Goal: Task Accomplishment & Management: Complete application form

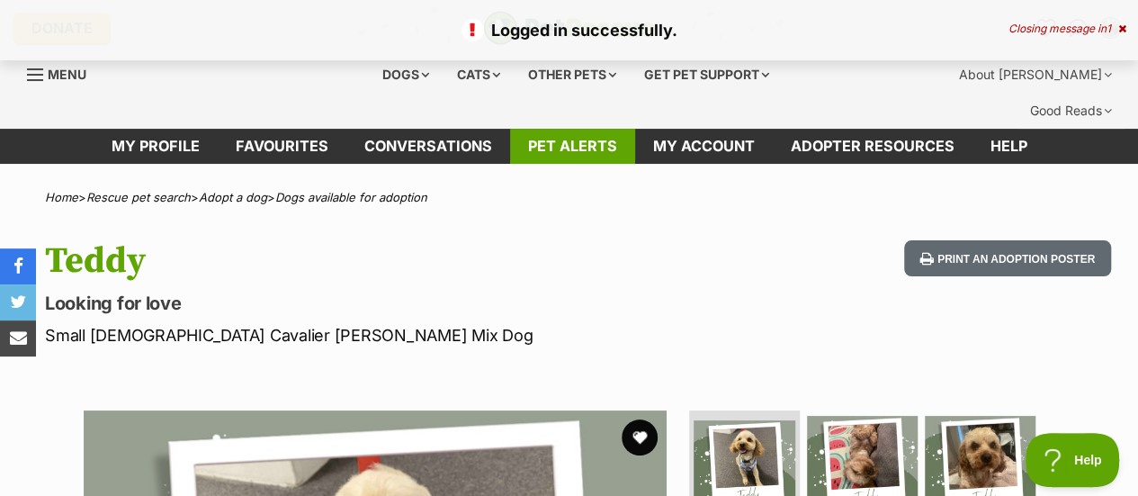
click at [561, 156] on link "Pet alerts" at bounding box center [572, 146] width 125 height 35
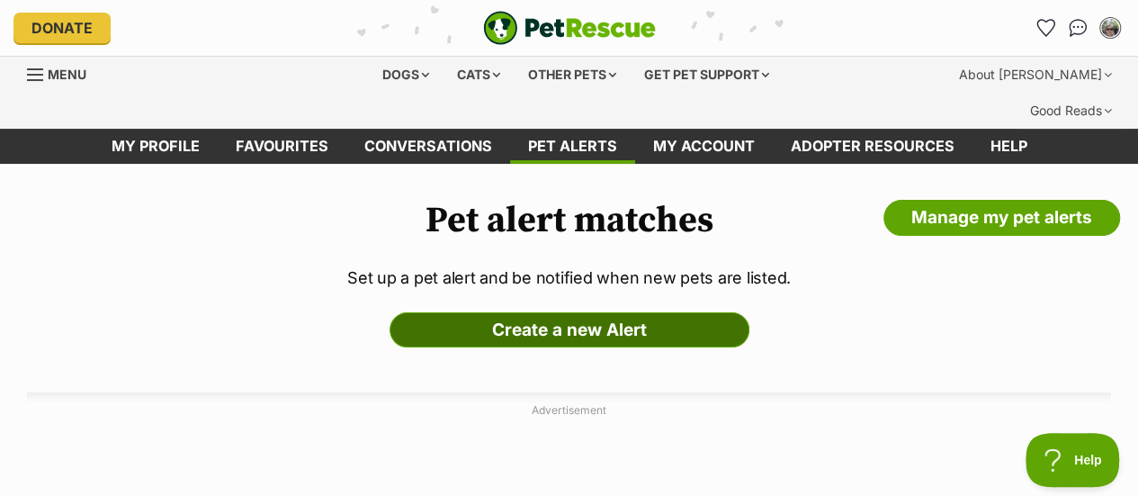
click at [534, 346] on link "Create a new Alert" at bounding box center [569, 330] width 360 height 36
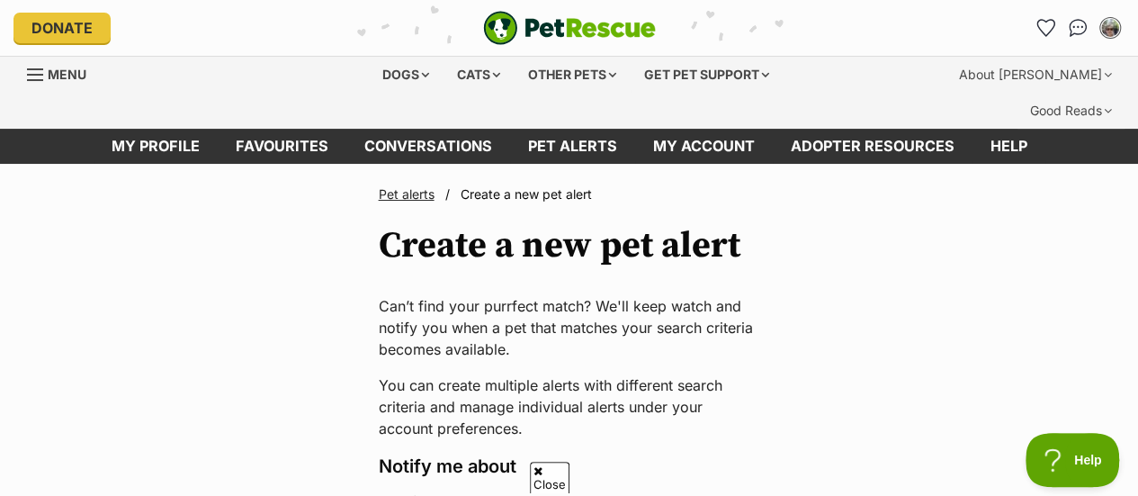
scroll to position [433, 0]
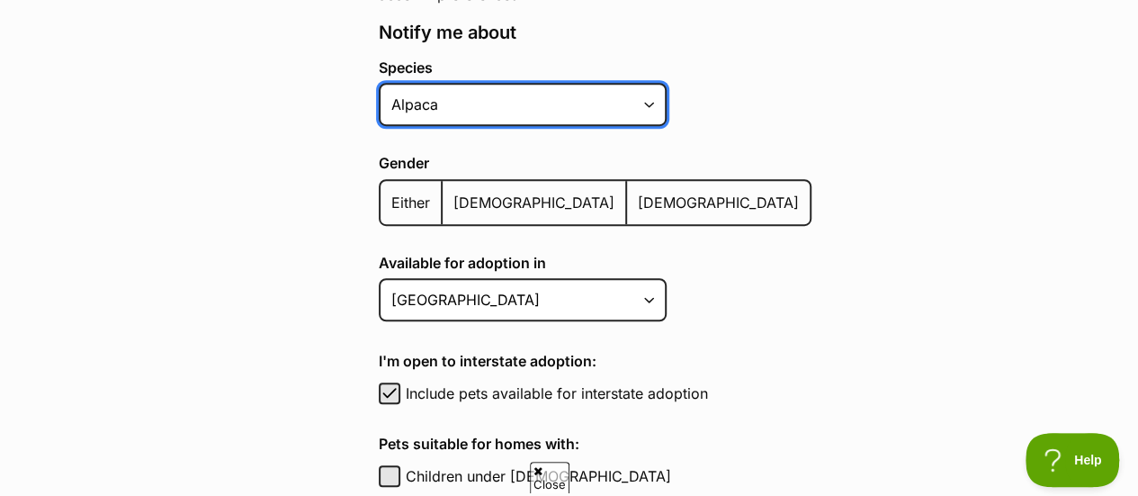
click at [666, 126] on select "Alpaca Bird Cat Chicken Cow Dog Donkey Duck Ferret Fish Goat Goose Guinea Fowl …" at bounding box center [523, 104] width 288 height 43
select select "1"
click at [379, 126] on select "Alpaca Bird Cat Chicken Cow Dog Donkey Duck Ferret Fish Goat Goose Guinea Fowl …" at bounding box center [523, 104] width 288 height 43
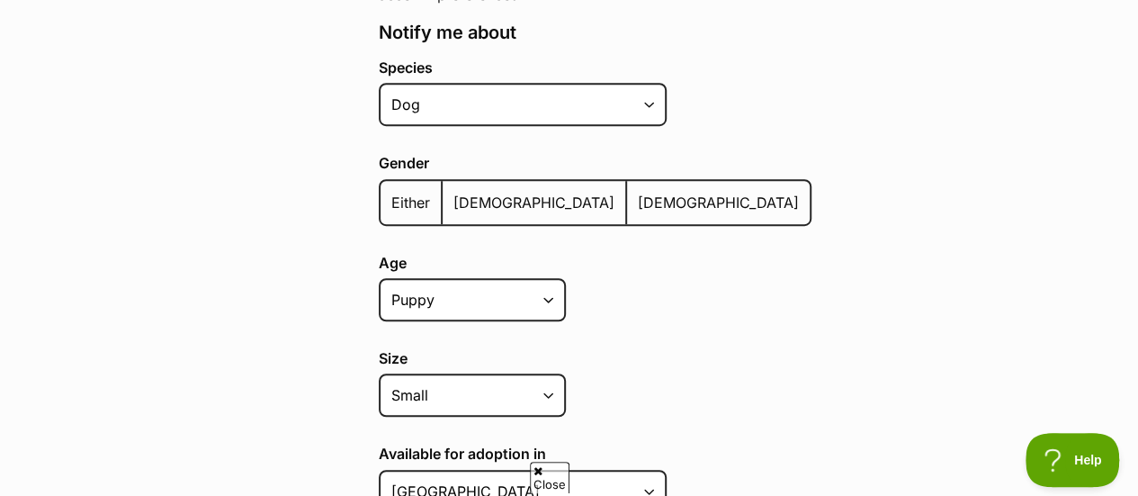
click at [380, 224] on label "Either" at bounding box center [411, 202] width 62 height 43
click at [390, 192] on input "Either" at bounding box center [390, 191] width 0 height 1
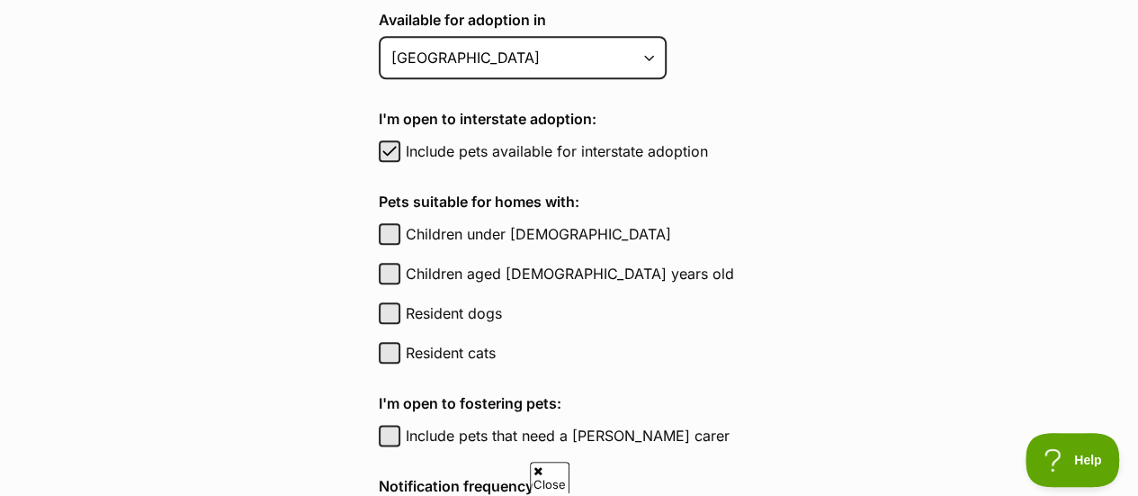
scroll to position [831, 0]
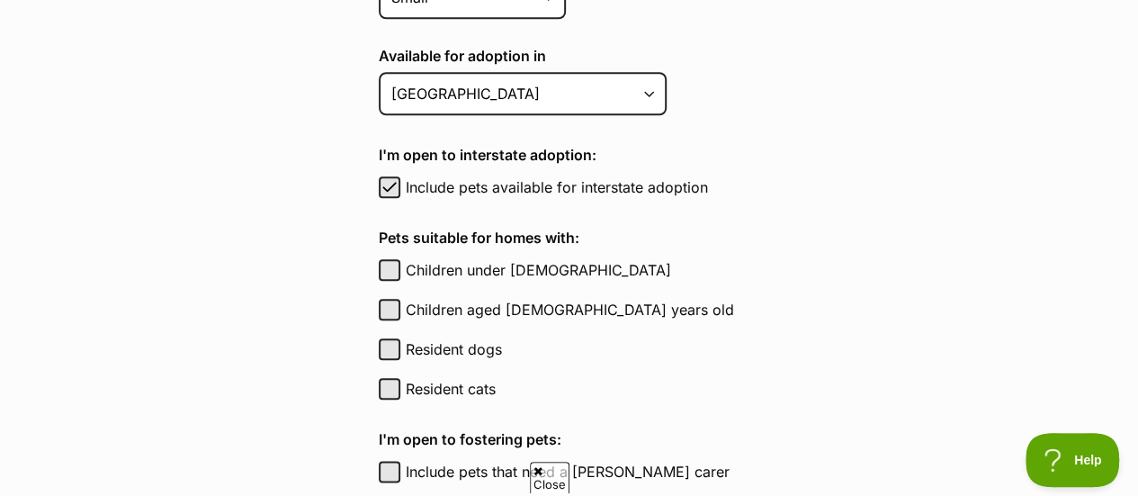
select select
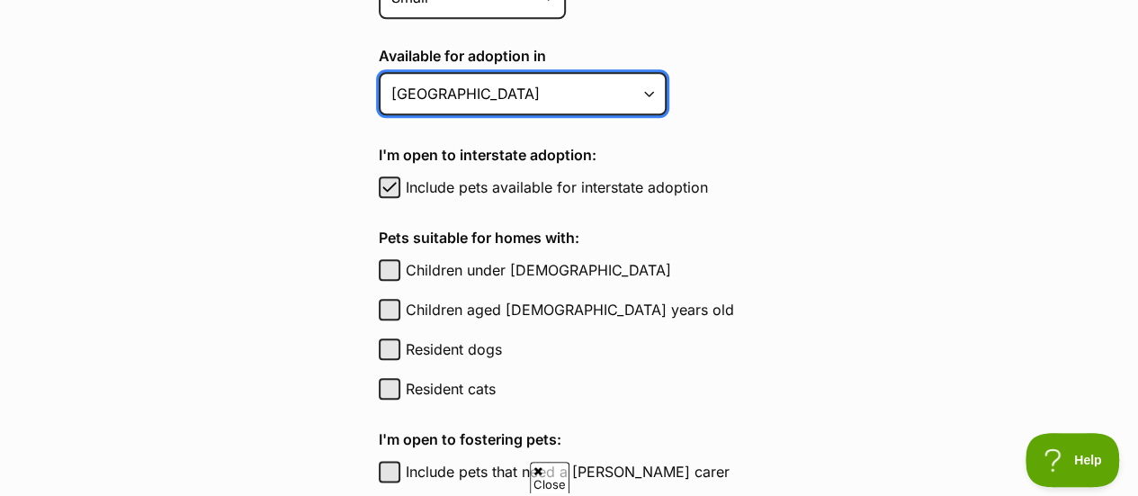
click at [664, 115] on select "Australian Capital Territory New South Wales Northern Territory Queensland Sout…" at bounding box center [523, 93] width 288 height 43
select select "6"
click at [379, 115] on select "Australian Capital Territory New South Wales Northern Territory Queensland Sout…" at bounding box center [523, 93] width 288 height 43
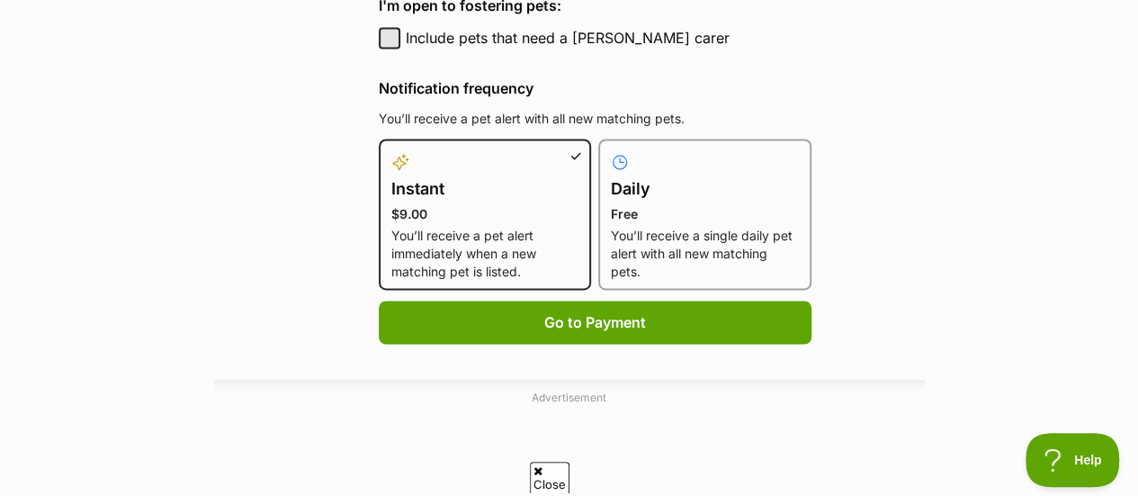
checkbox input "true"
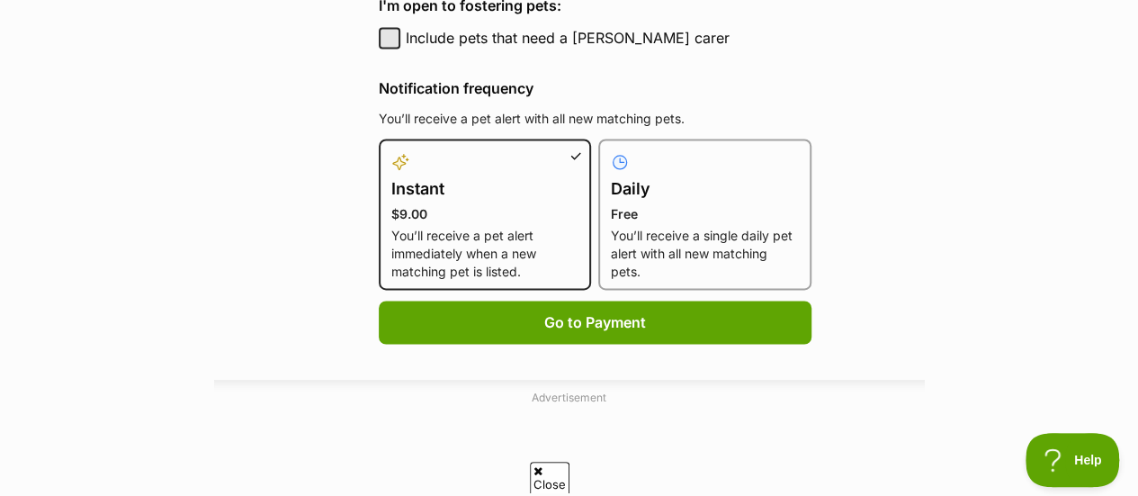
checkbox input "true"
click at [379, 49] on button "Include pets that need a foster carer" at bounding box center [390, 38] width 22 height 22
checkbox input "true"
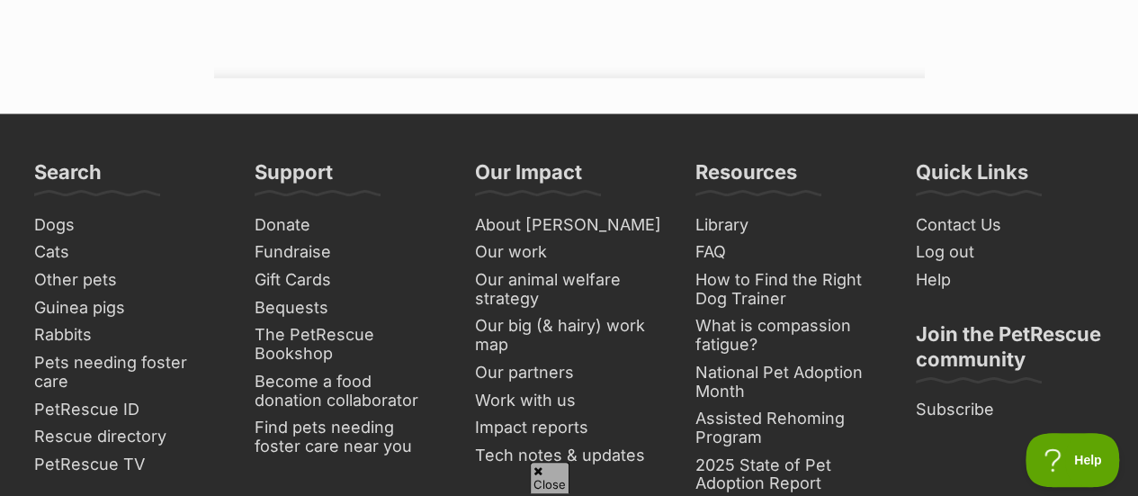
radio input "true"
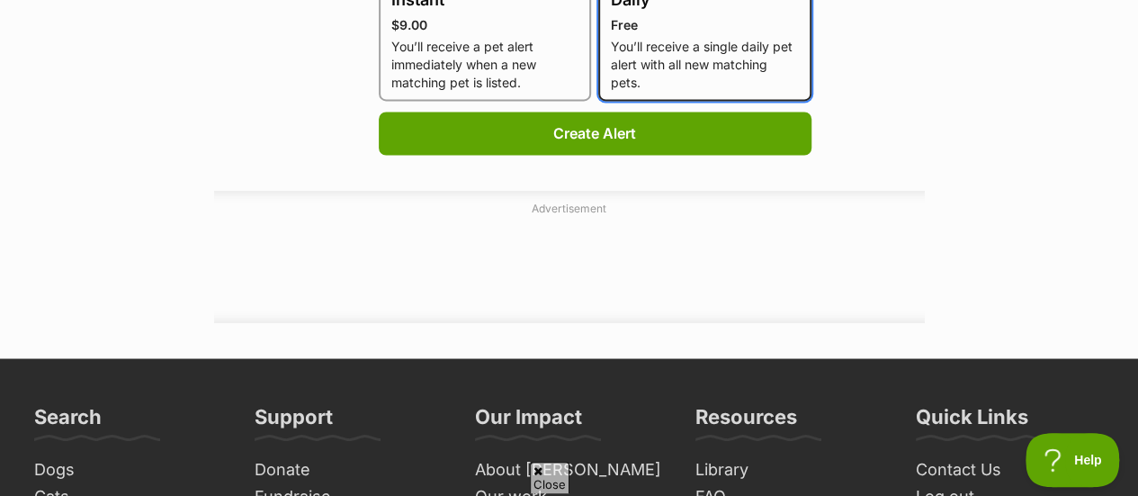
scroll to position [1443, 0]
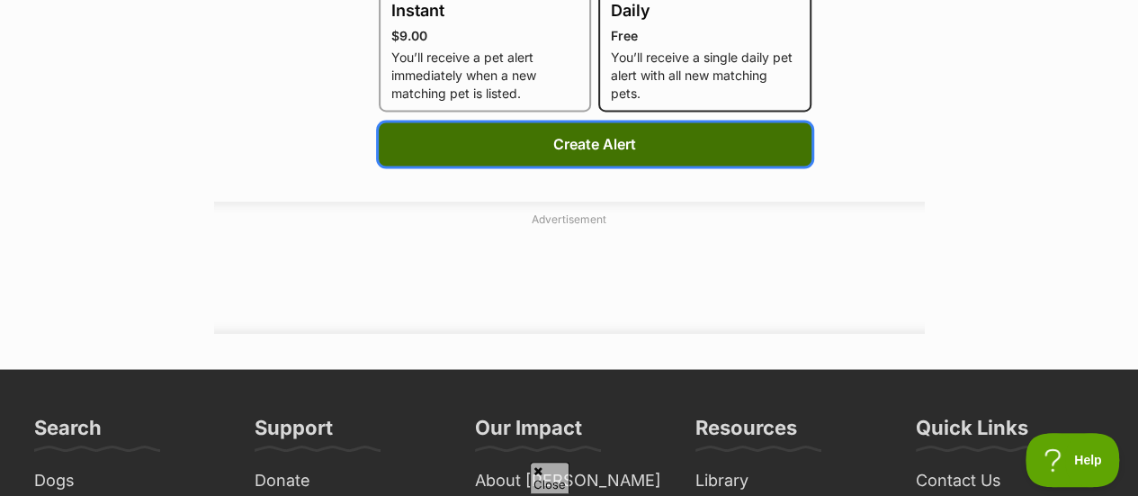
click at [648, 165] on button "Create Alert" at bounding box center [595, 143] width 433 height 43
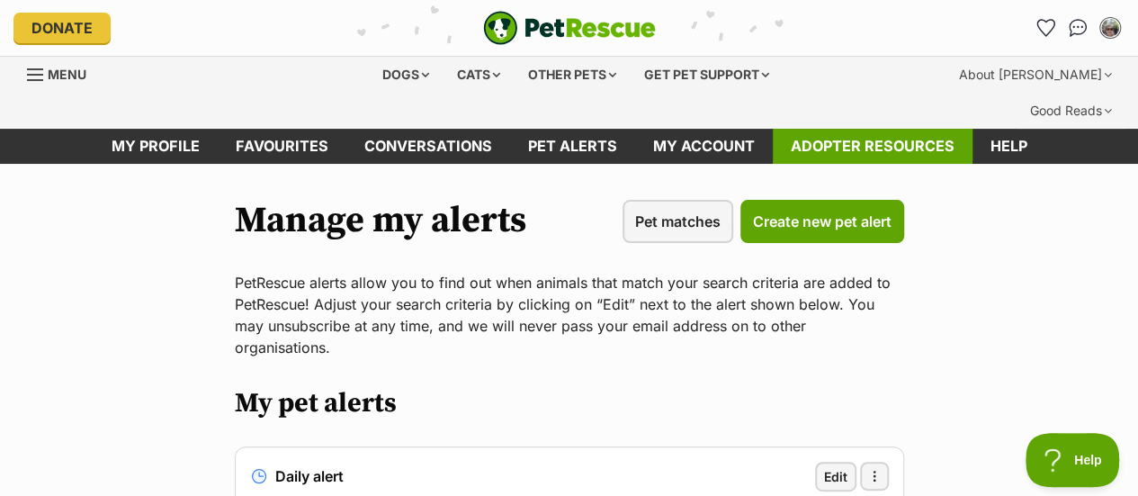
click at [926, 164] on link "Adopter resources" at bounding box center [873, 146] width 200 height 35
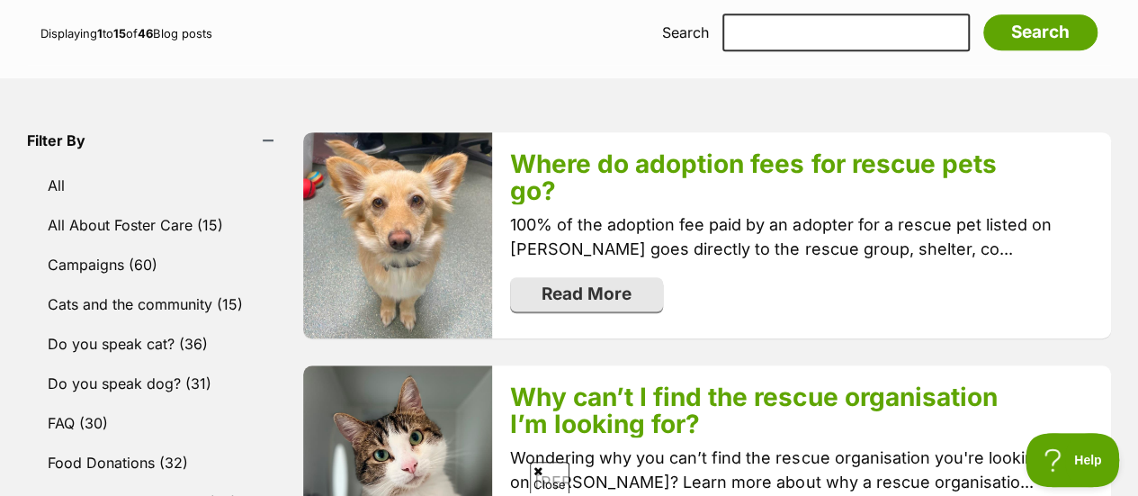
scroll to position [867, 0]
